Goal: Obtain resource: Obtain resource

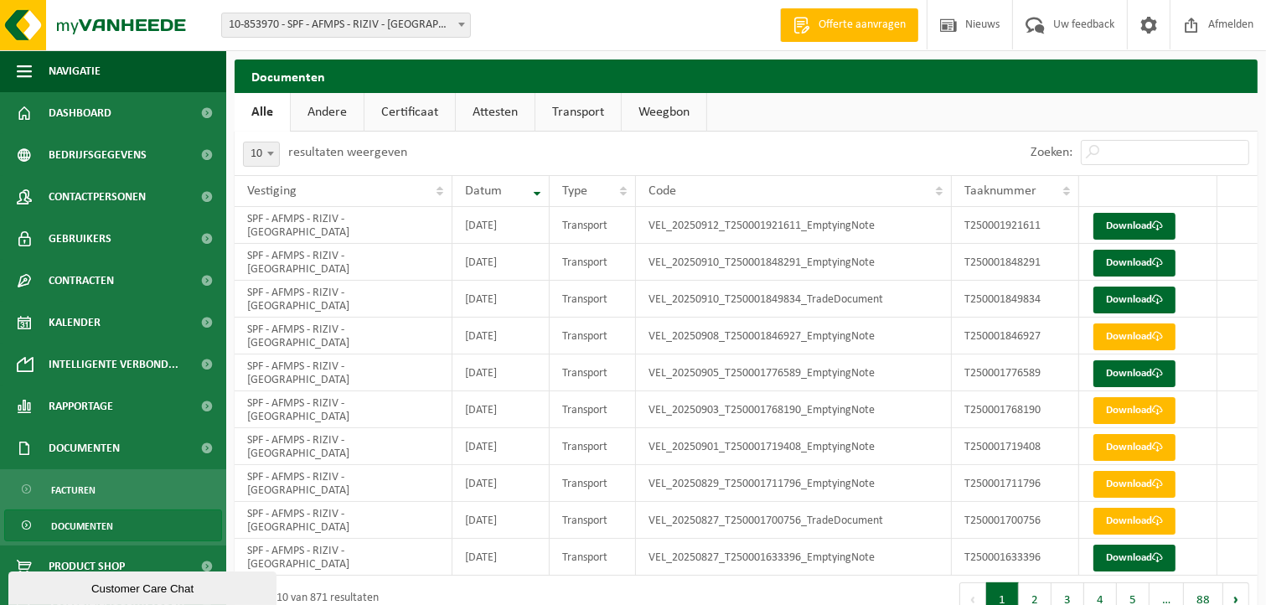
click at [81, 526] on span "Documenten" at bounding box center [82, 526] width 62 height 32
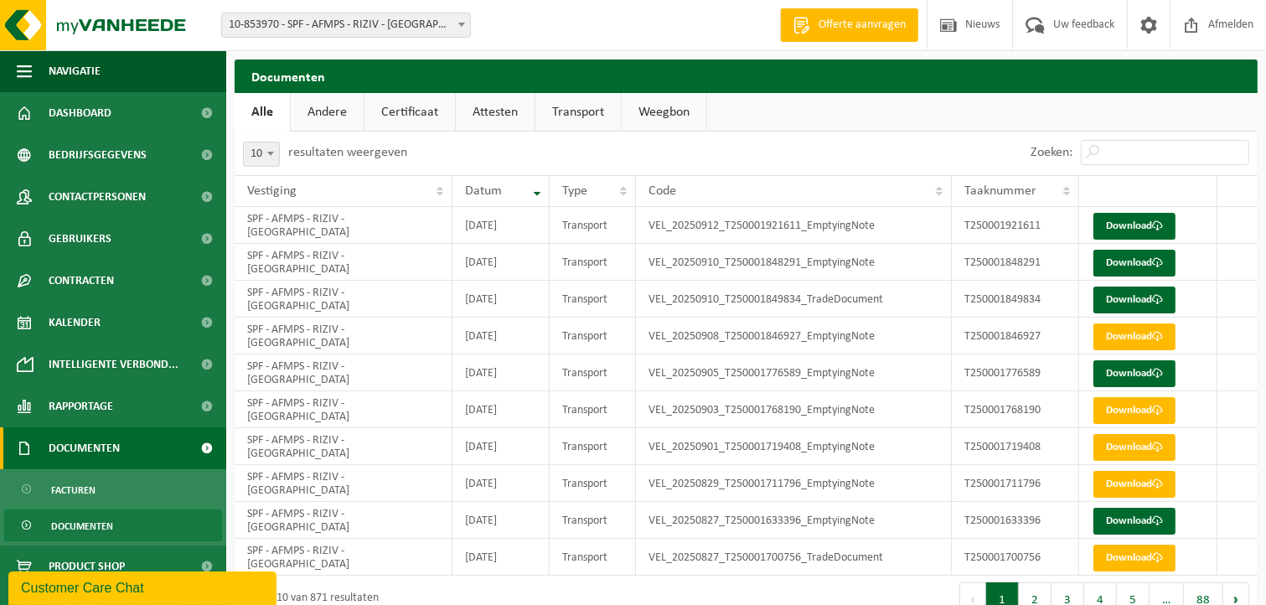
click at [80, 452] on span "Documenten" at bounding box center [84, 448] width 71 height 42
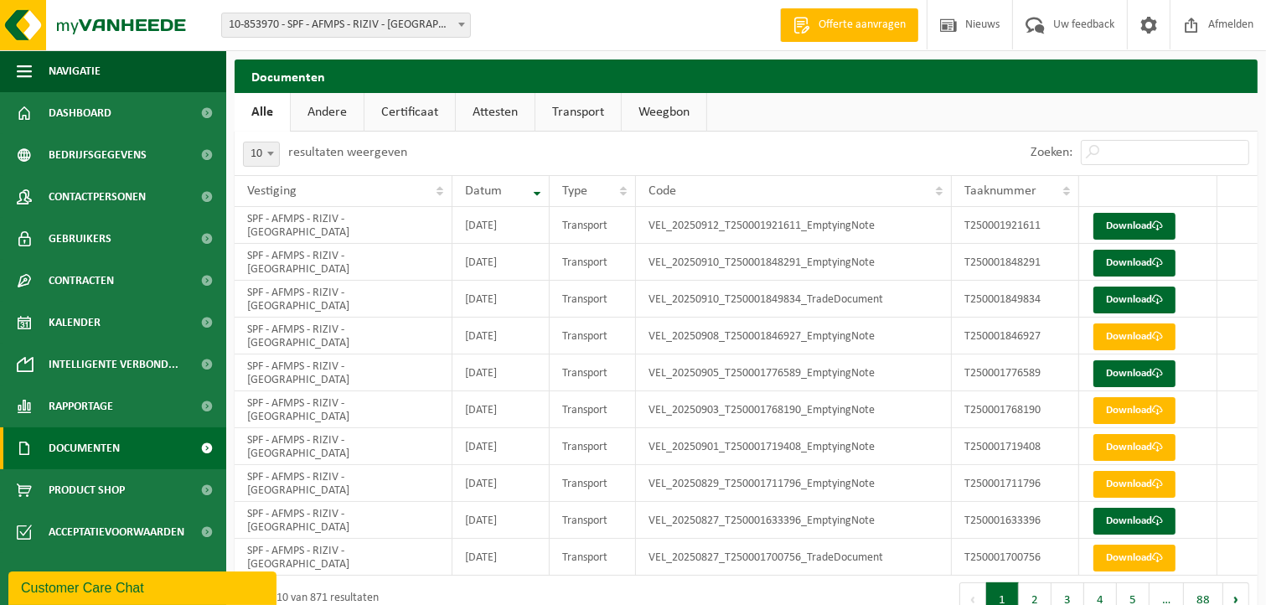
click at [79, 450] on span "Documenten" at bounding box center [84, 448] width 71 height 42
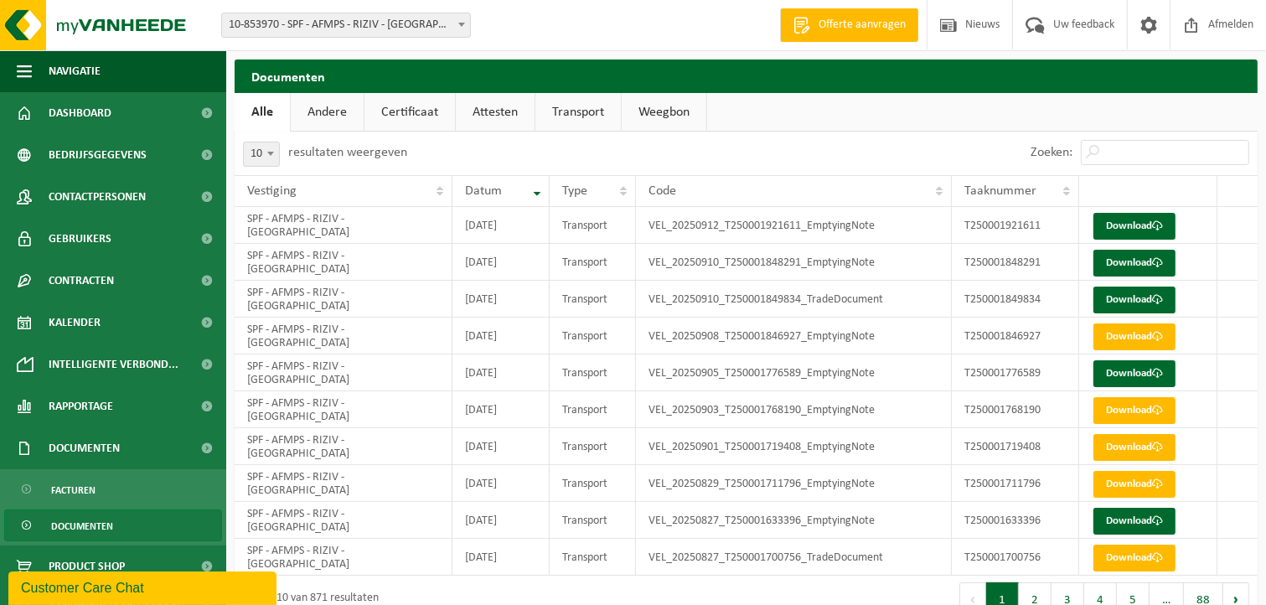
click at [74, 522] on span "Documenten" at bounding box center [82, 526] width 62 height 32
click at [65, 488] on span "Facturen" at bounding box center [73, 490] width 44 height 32
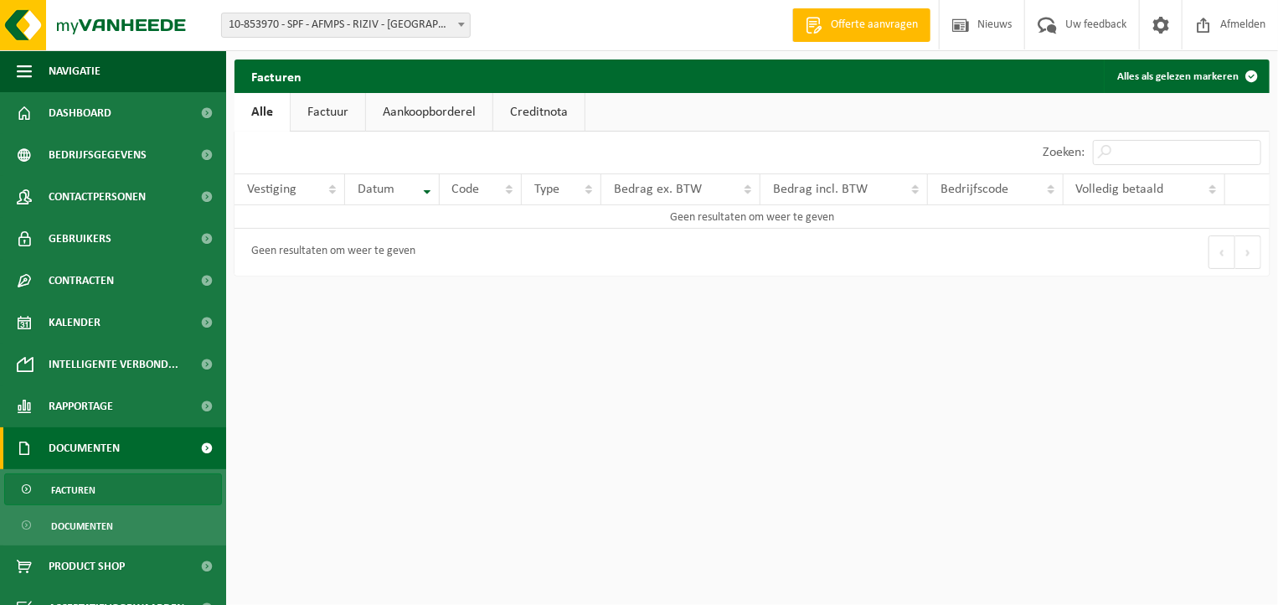
click at [74, 445] on span "Documenten" at bounding box center [84, 448] width 71 height 42
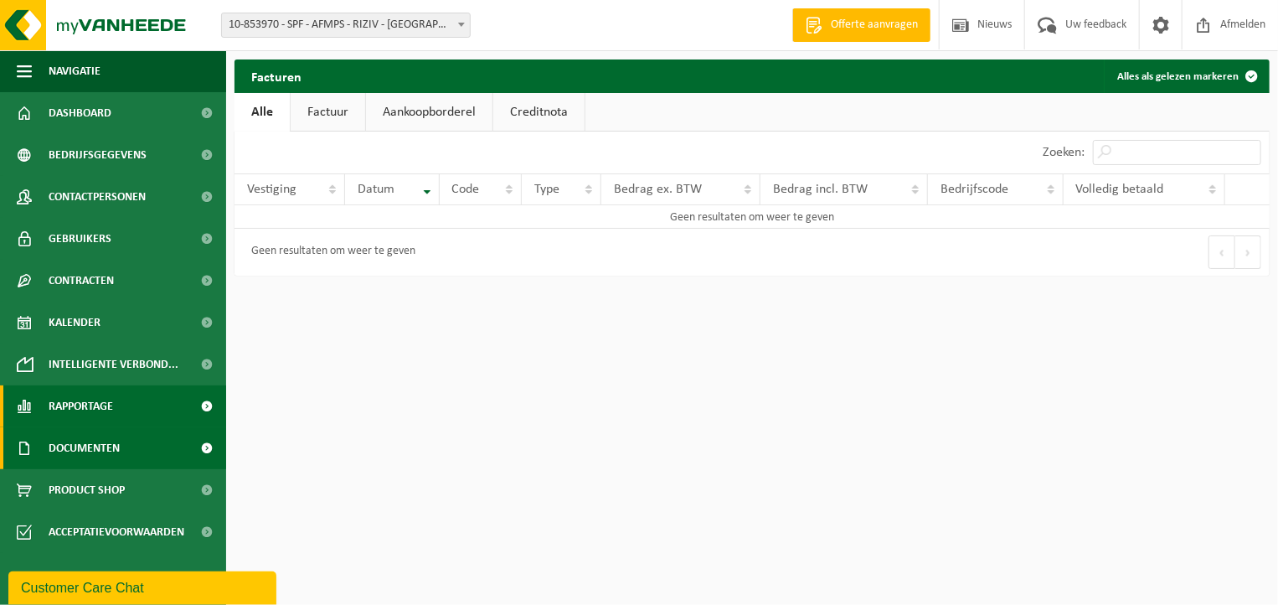
click at [103, 404] on span "Rapportage" at bounding box center [81, 406] width 65 height 42
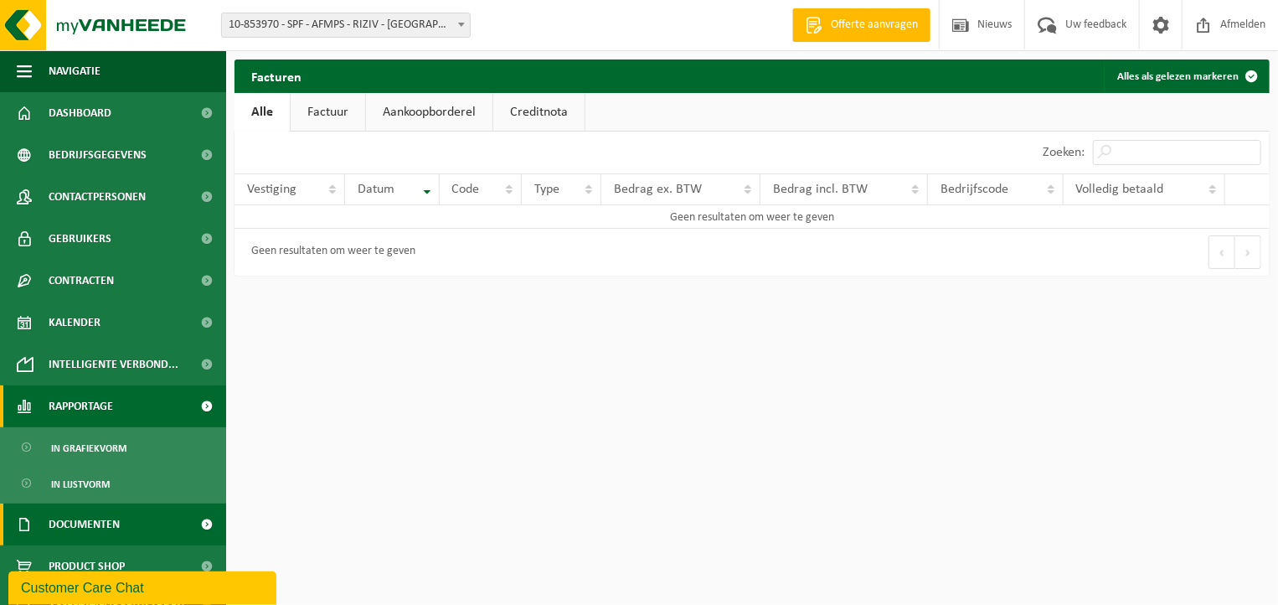
click at [103, 403] on span "Rapportage" at bounding box center [81, 406] width 65 height 42
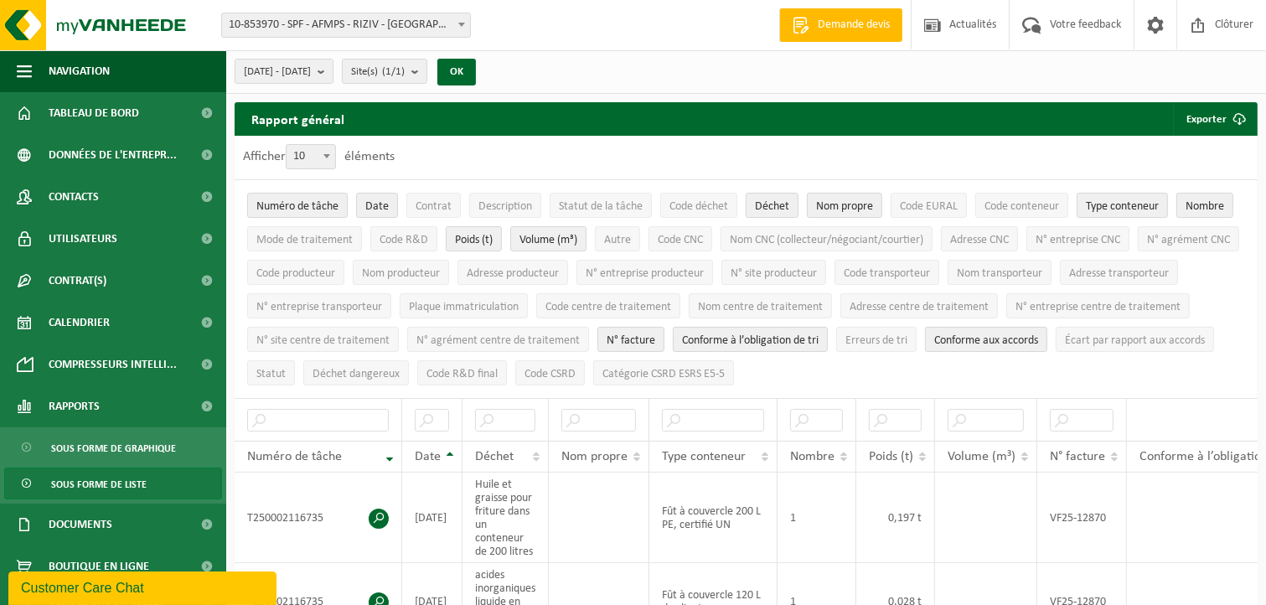
click at [127, 487] on span "Sous forme de liste" at bounding box center [99, 484] width 96 height 32
click at [426, 72] on b "submit" at bounding box center [418, 70] width 15 height 23
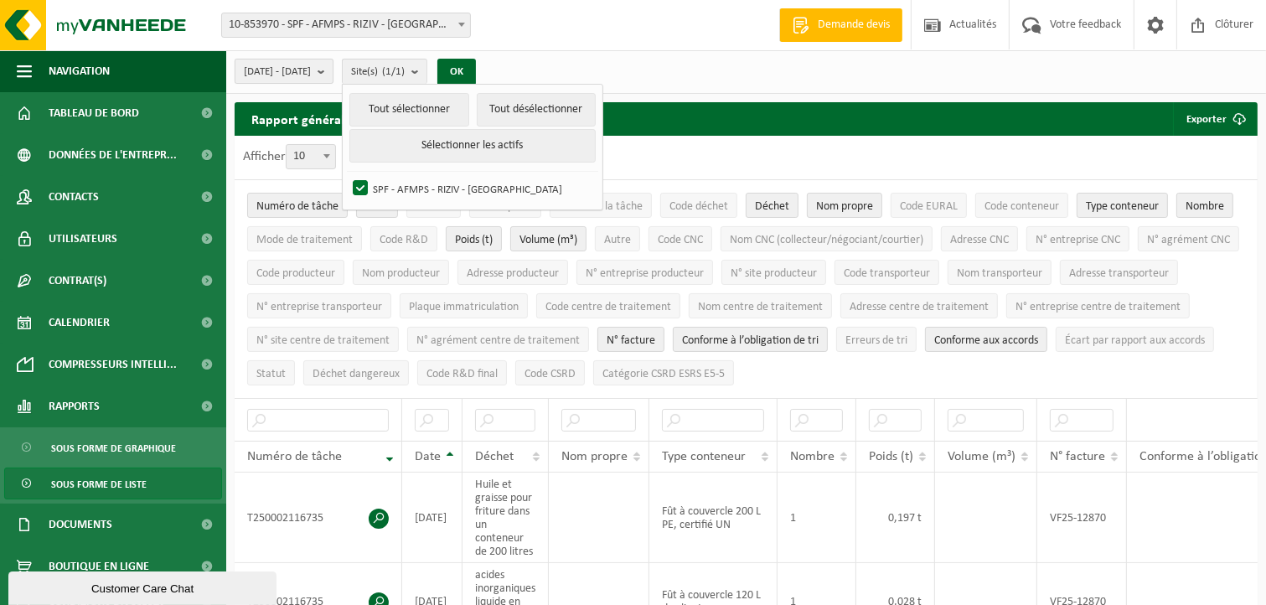
click at [333, 78] on b "submit" at bounding box center [325, 70] width 15 height 23
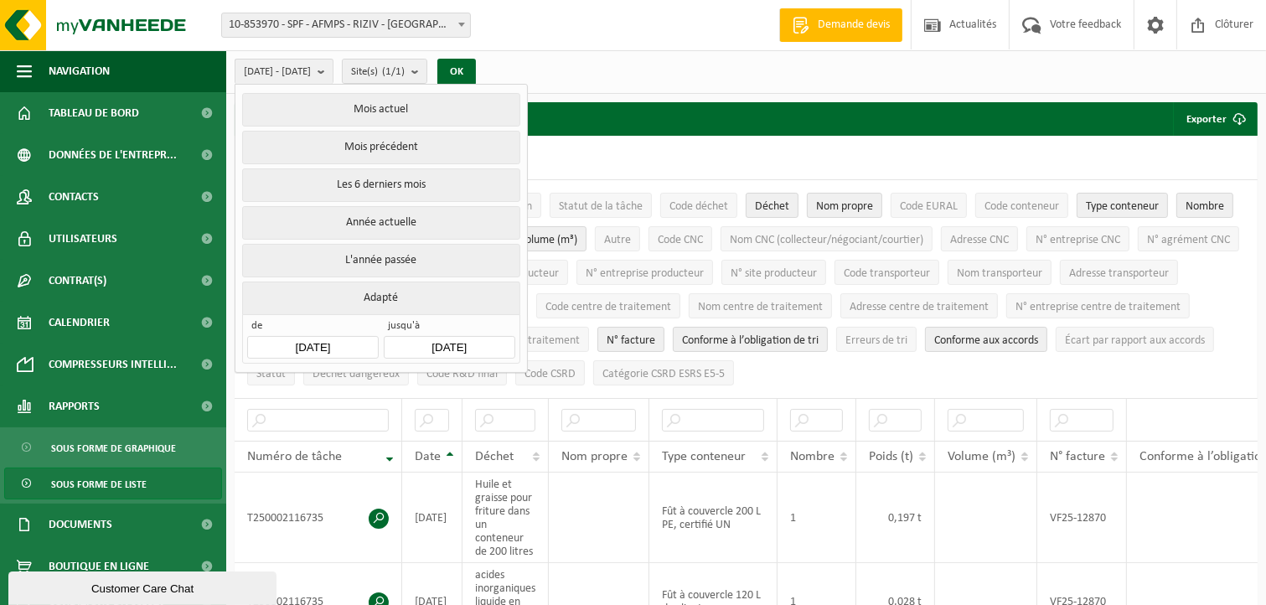
click at [430, 220] on button "Année actuelle" at bounding box center [380, 223] width 277 height 34
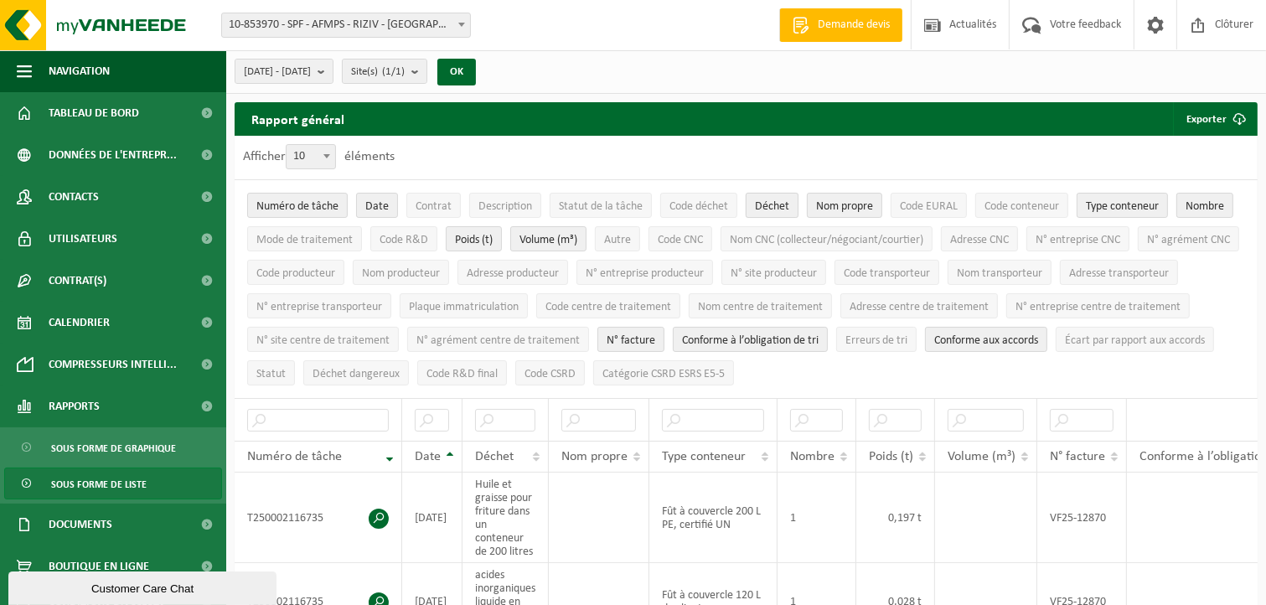
click at [784, 210] on span "Déchet" at bounding box center [772, 206] width 34 height 13
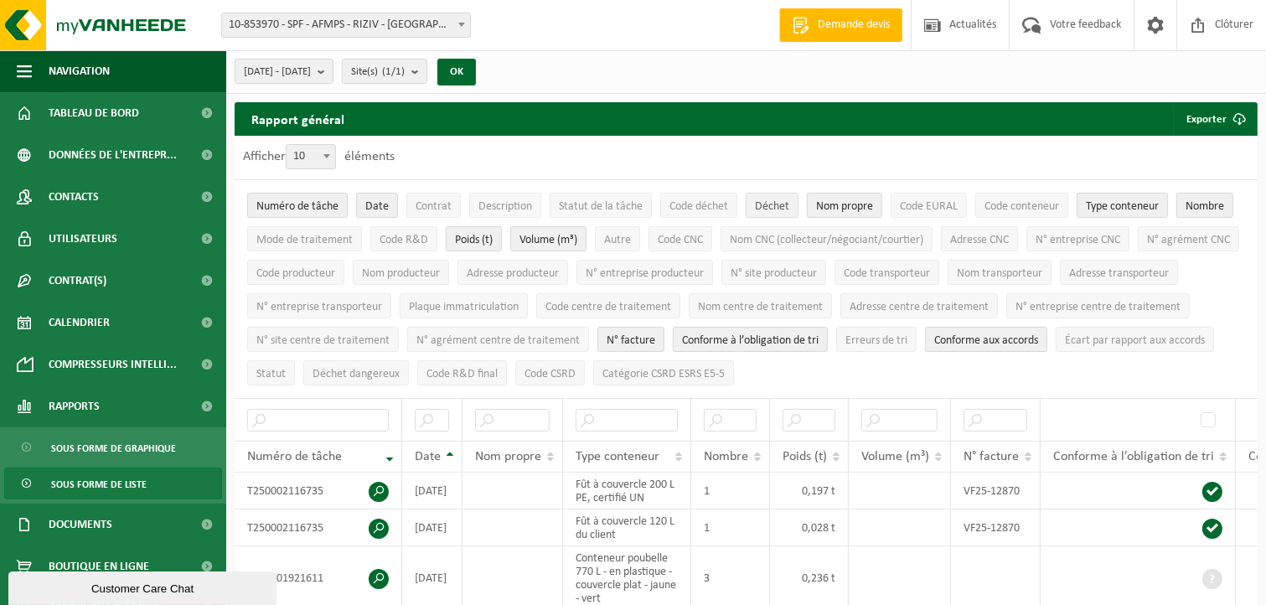
click at [785, 209] on span "Déchet" at bounding box center [772, 206] width 34 height 13
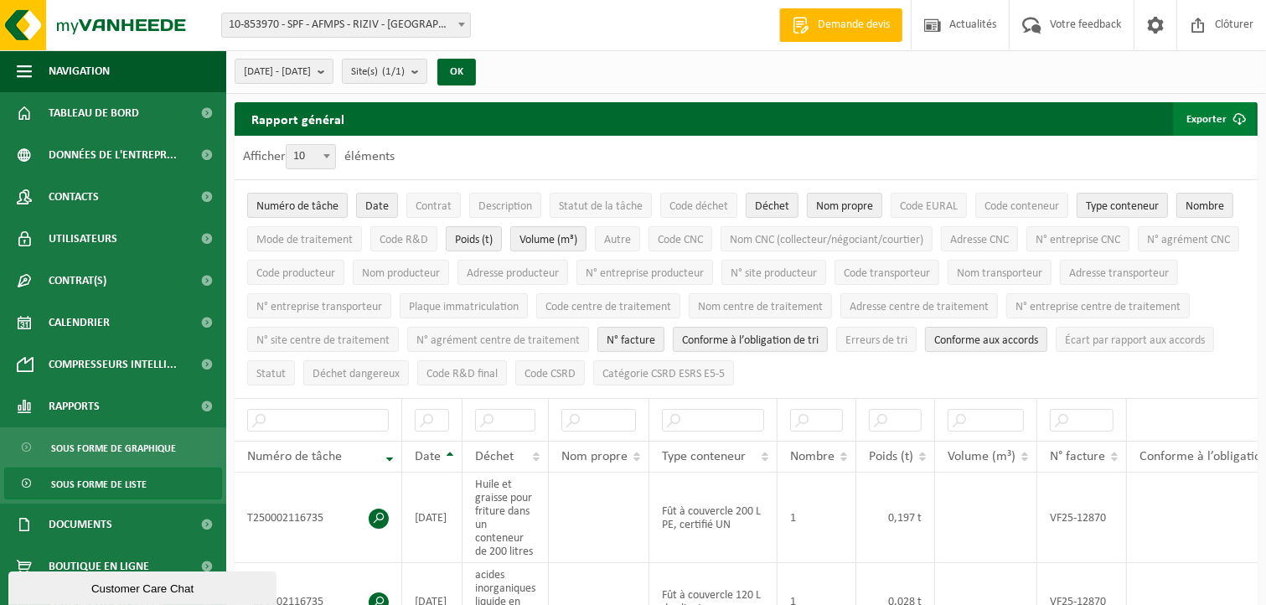
click at [1210, 120] on button "Exporter" at bounding box center [1214, 119] width 83 height 34
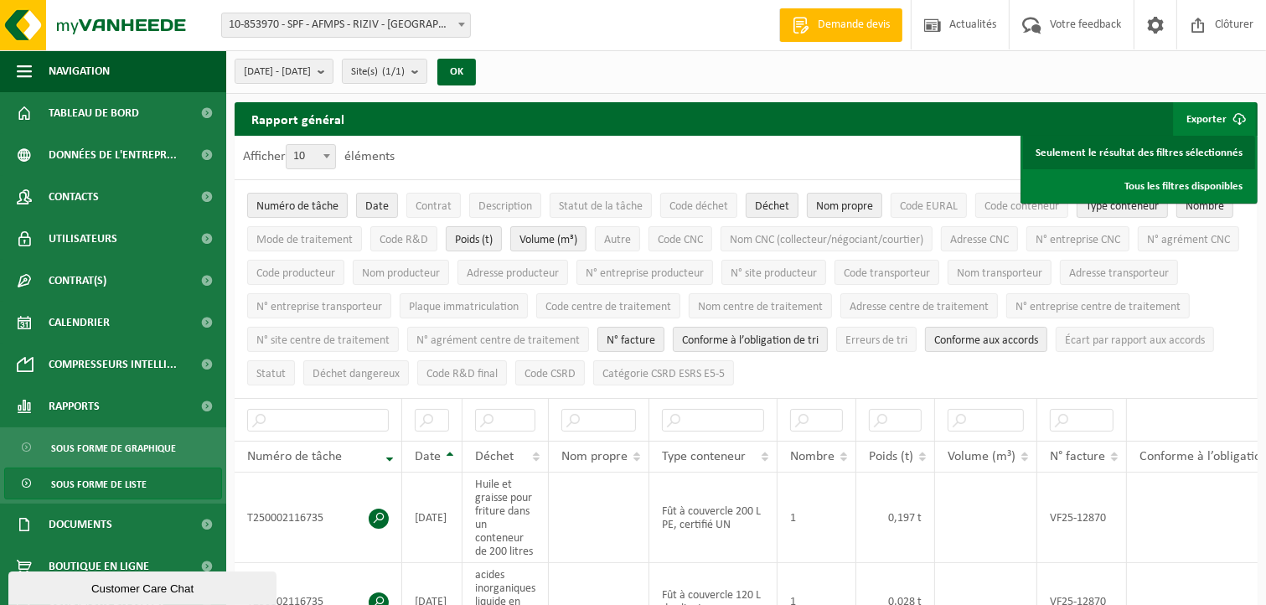
click at [1206, 156] on link "Seulement le résultat des filtres sélectionnés" at bounding box center [1139, 153] width 232 height 34
